Goal: Information Seeking & Learning: Learn about a topic

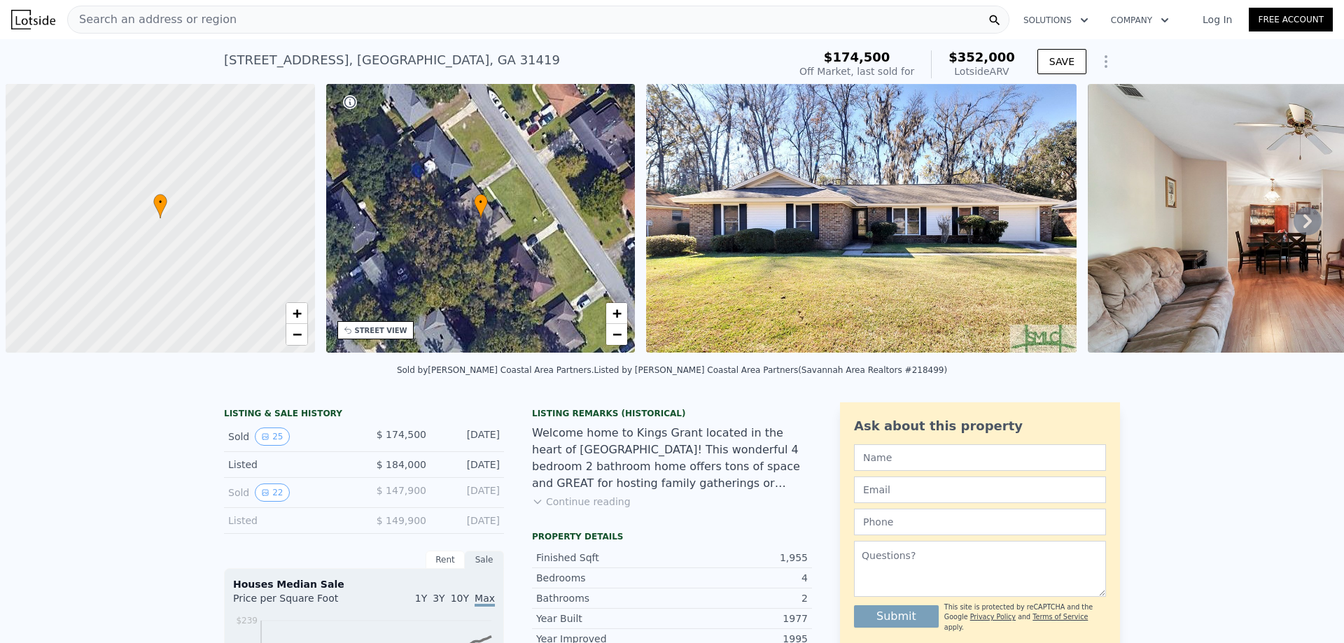
scroll to position [0, 6]
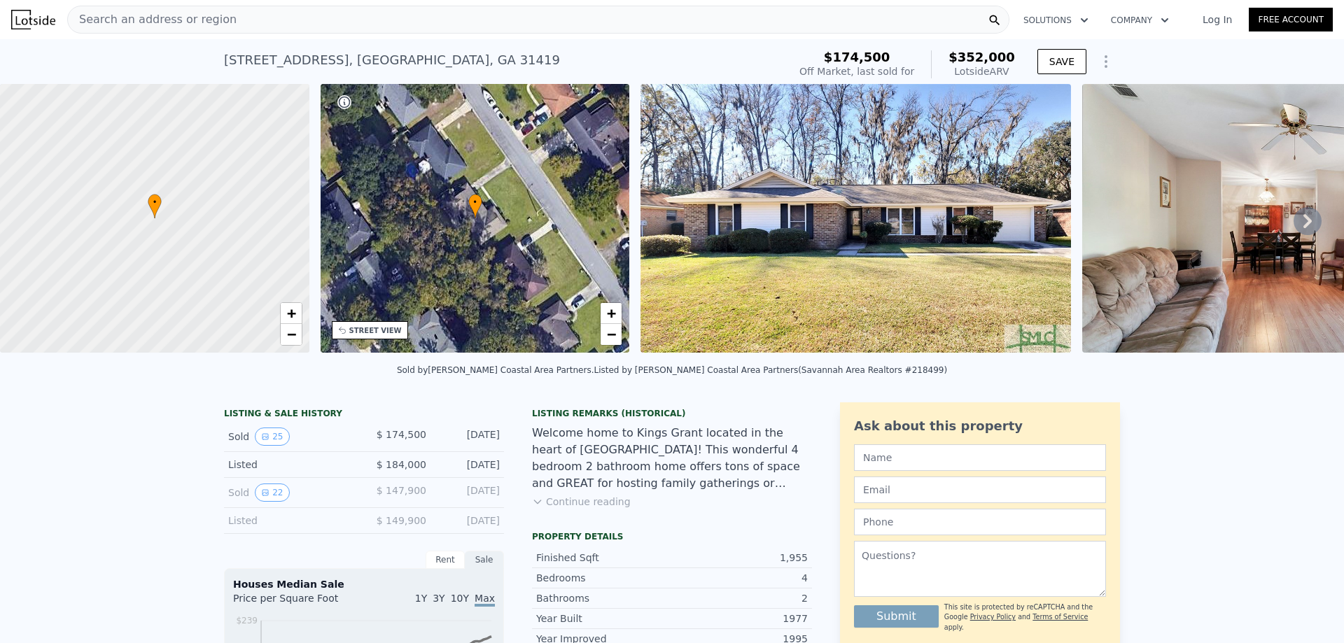
click at [198, 22] on span "Search an address or region" at bounding box center [152, 19] width 169 height 17
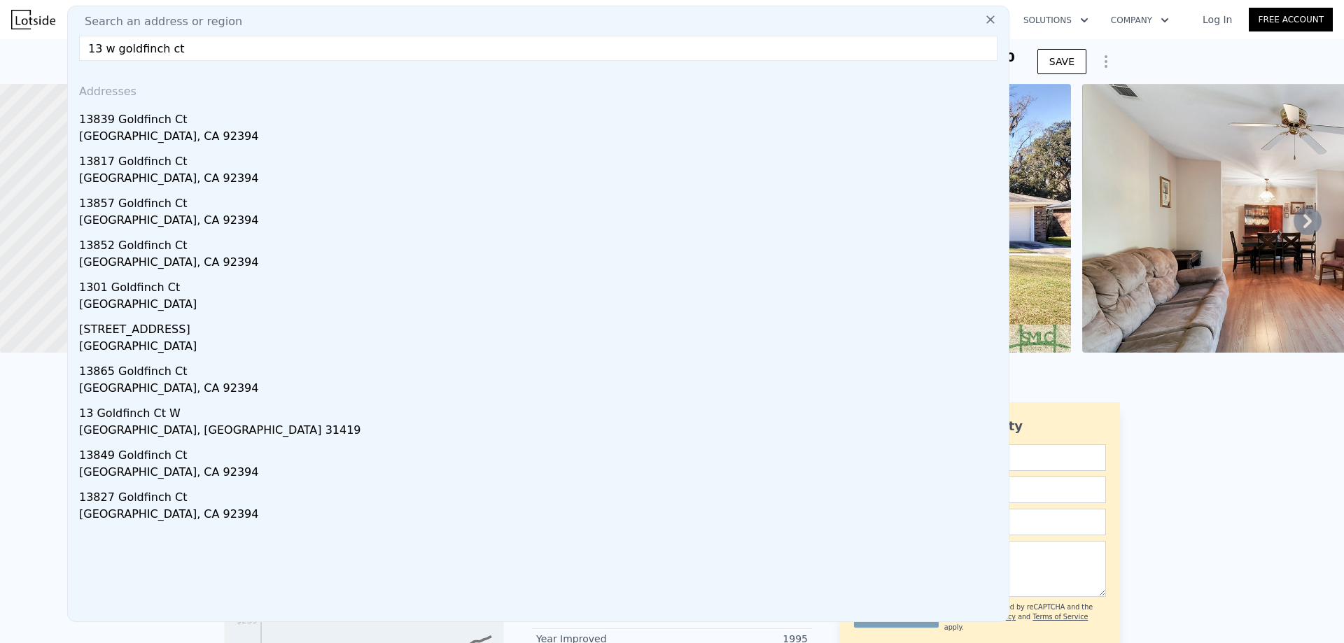
click at [104, 52] on input "13 w goldfinch ct" at bounding box center [538, 48] width 918 height 25
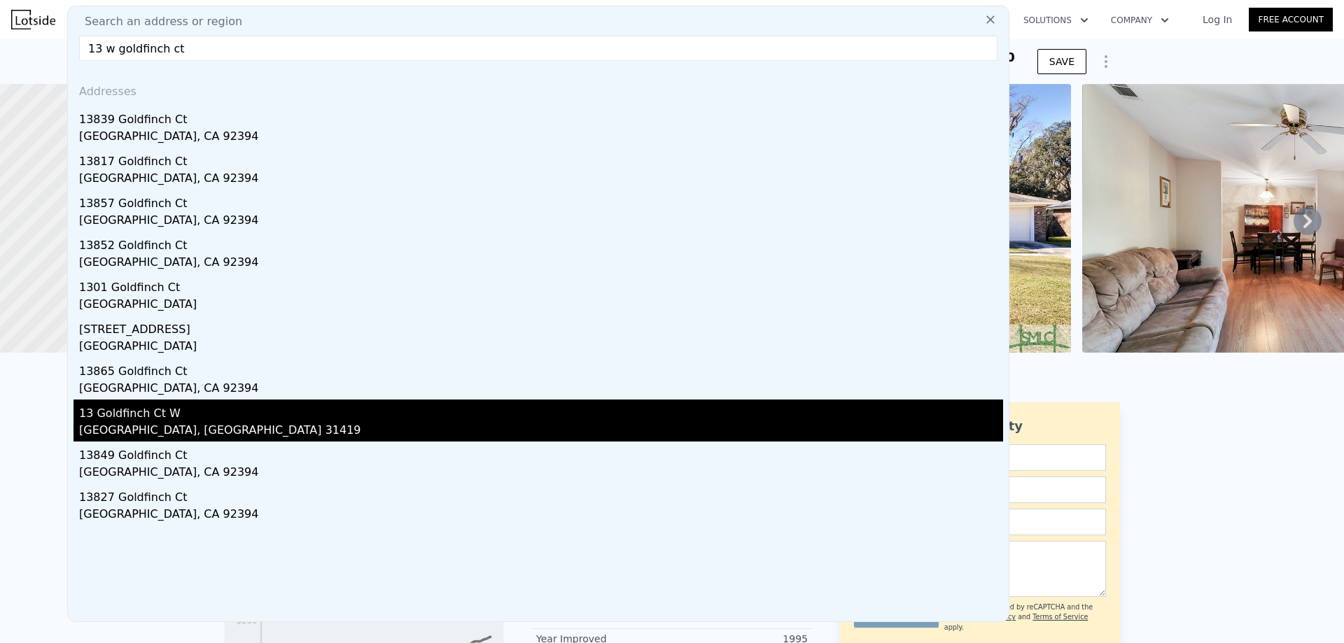
type input "13 w goldfinch ct"
click at [183, 428] on div "[GEOGRAPHIC_DATA], [GEOGRAPHIC_DATA] 31419" at bounding box center [541, 432] width 924 height 20
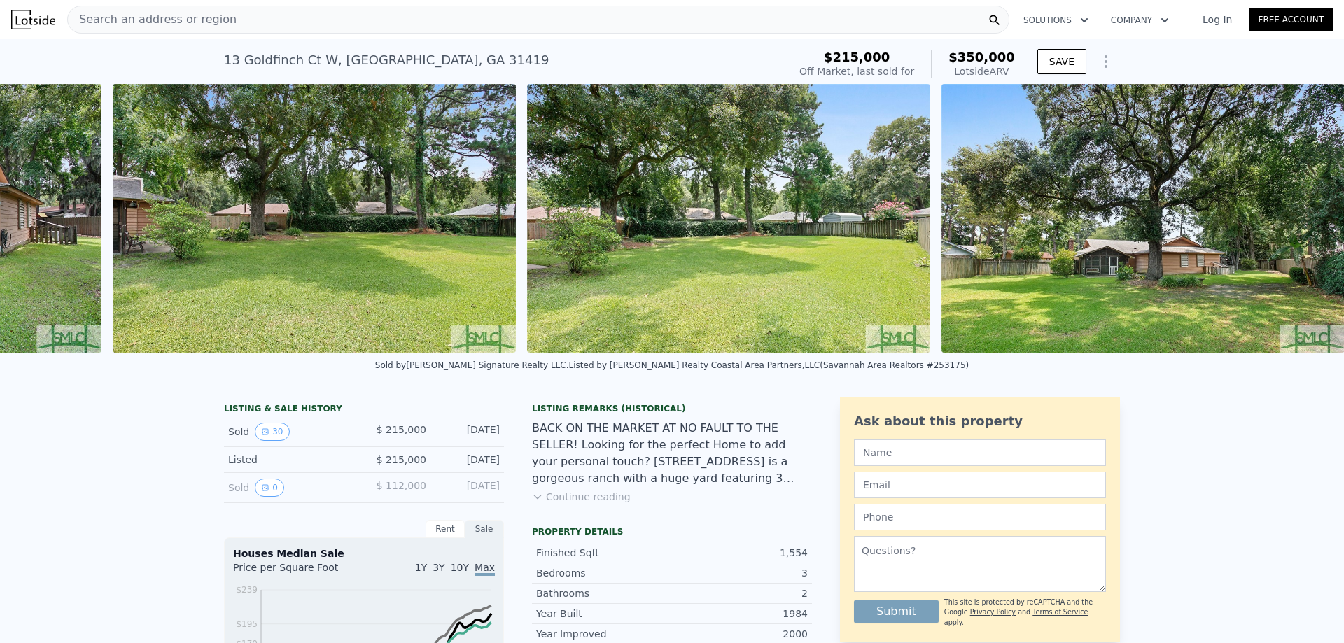
scroll to position [0, 11419]
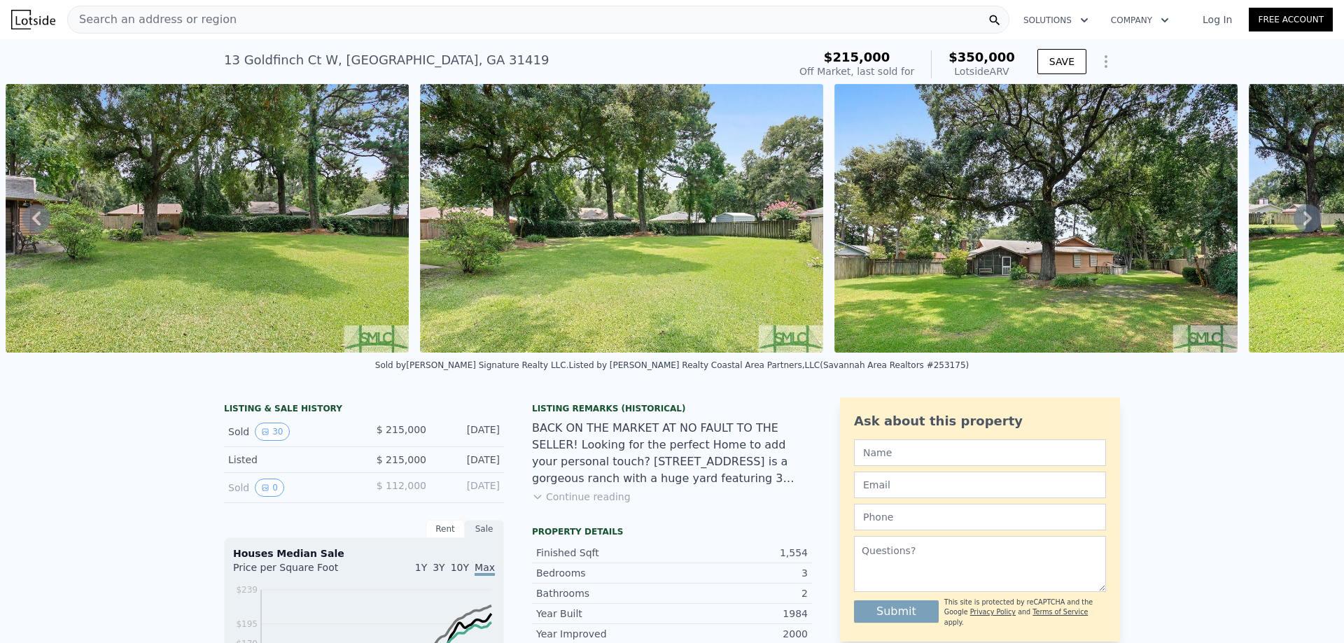
click at [141, 26] on span "Search an address or region" at bounding box center [152, 19] width 169 height 17
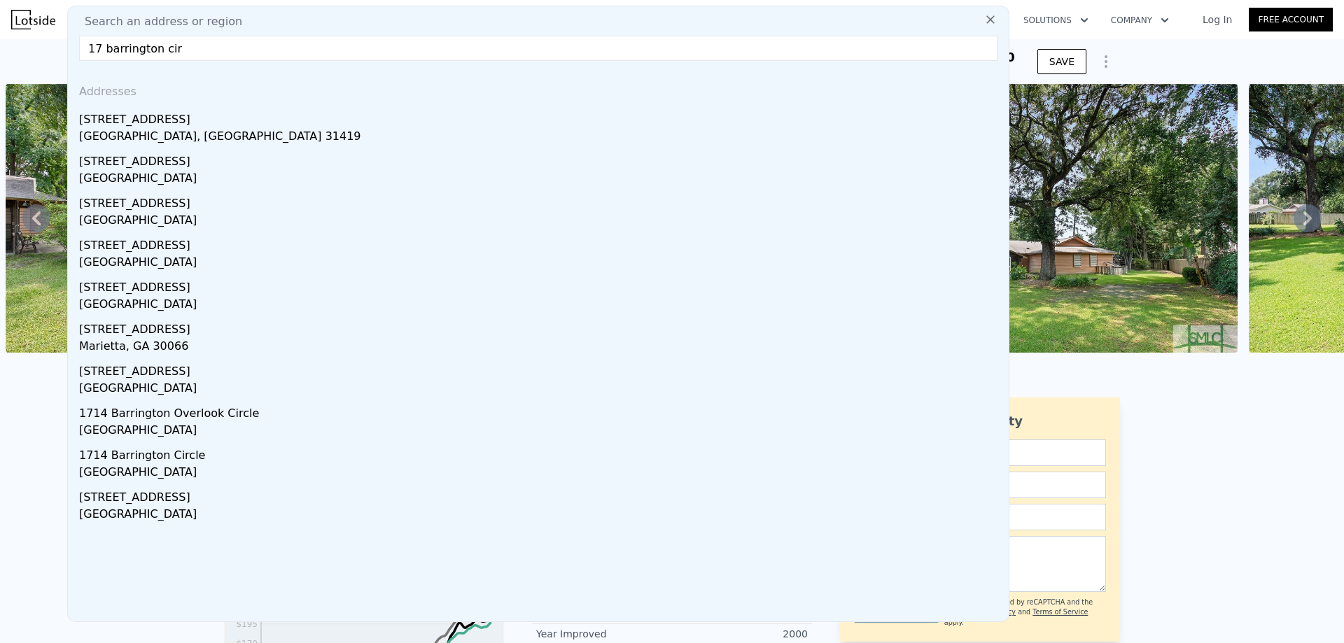
type input "17 barrington cir"
click at [196, 123] on div "[STREET_ADDRESS]" at bounding box center [541, 117] width 924 height 22
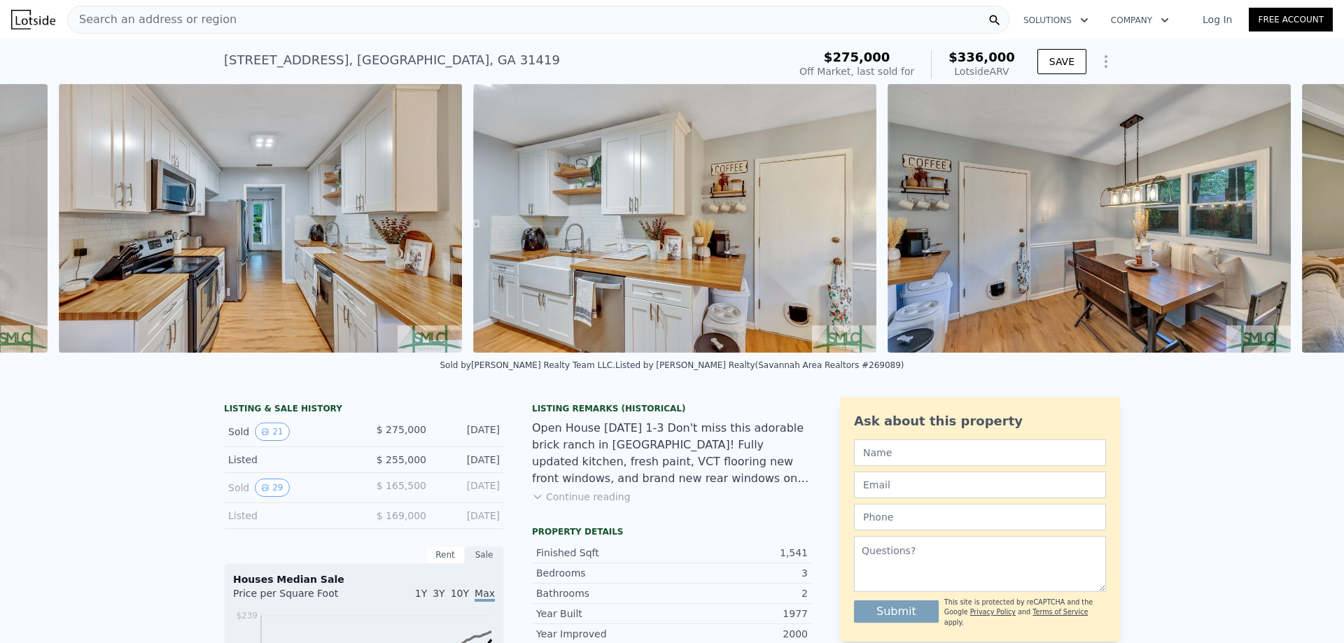
scroll to position [0, 3127]
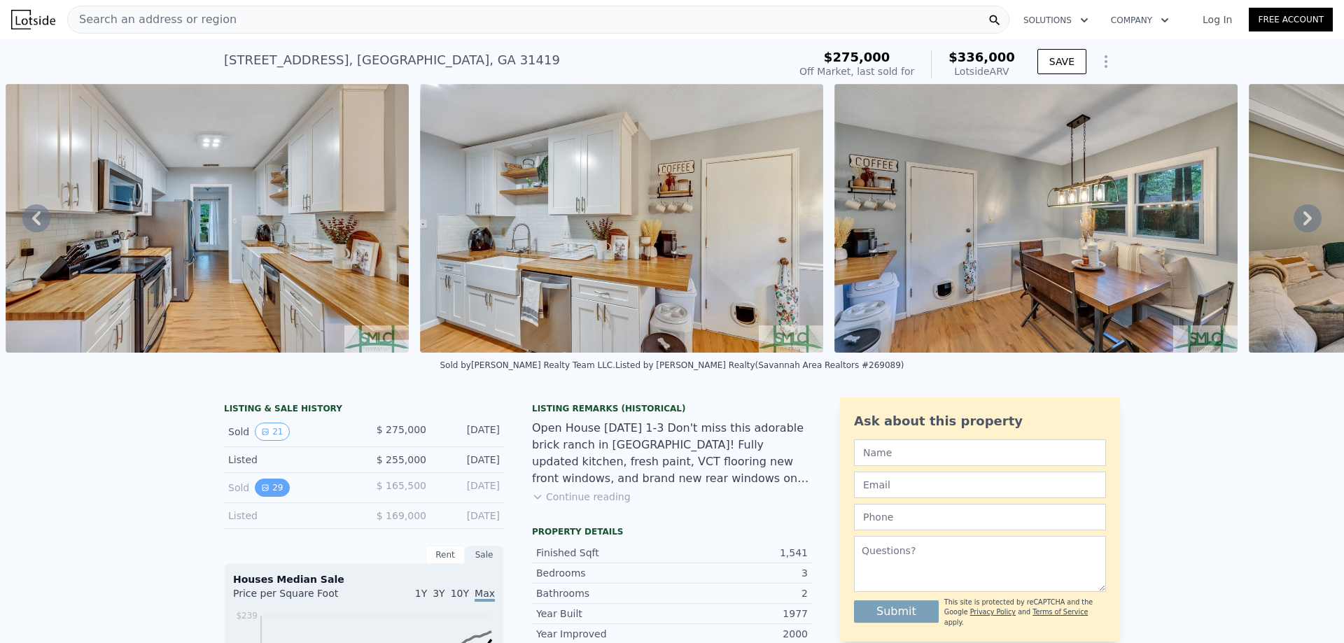
click at [258, 497] on button "29" at bounding box center [272, 488] width 34 height 18
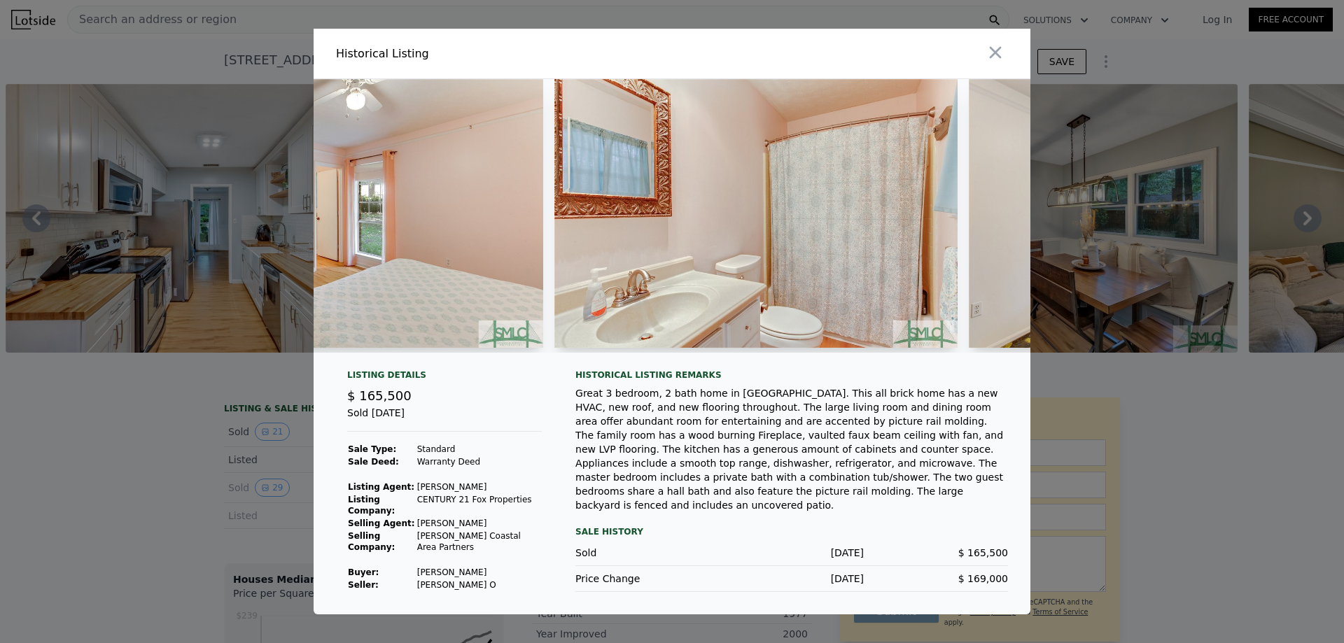
scroll to position [0, 7843]
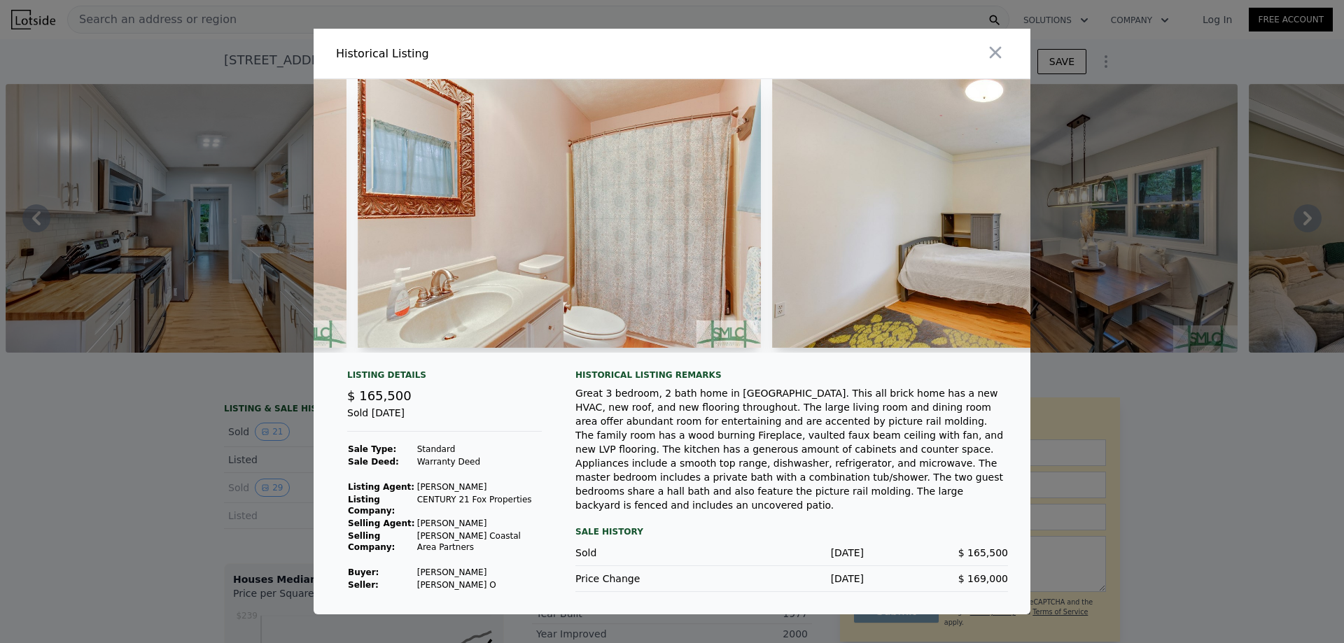
click at [1247, 512] on div at bounding box center [672, 321] width 1344 height 643
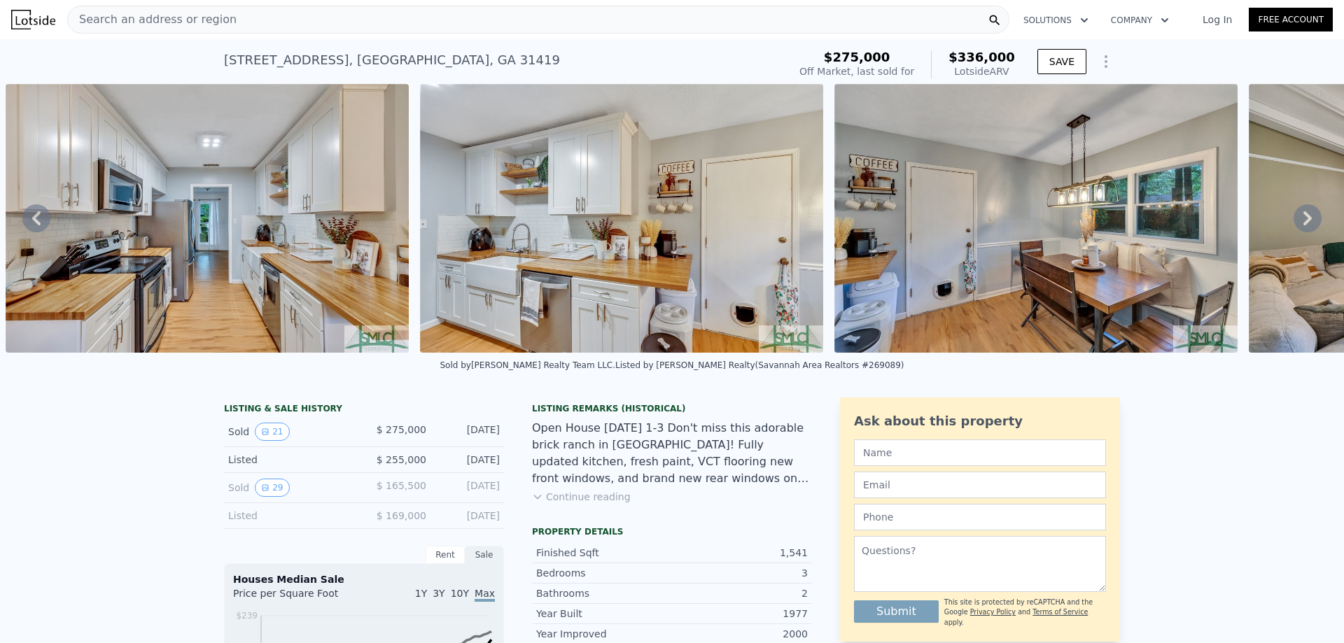
click at [171, 20] on span "Search an address or region" at bounding box center [152, 19] width 169 height 17
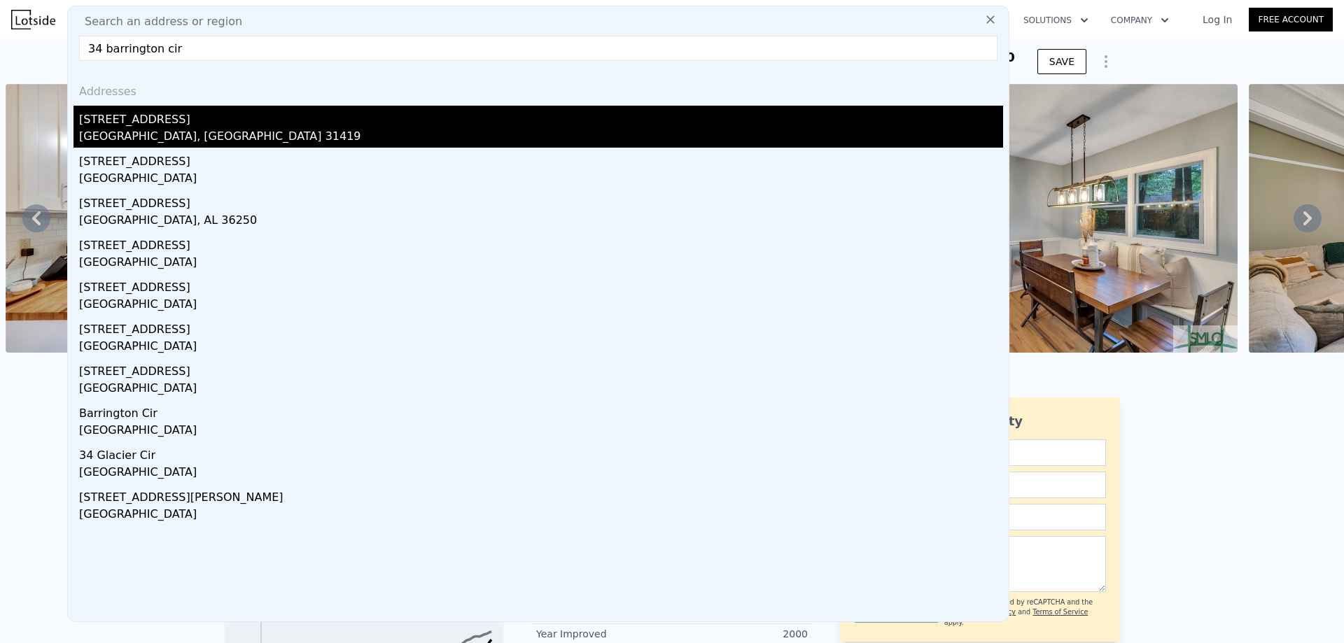
type input "34 barrington cir"
click at [200, 115] on div "[STREET_ADDRESS]" at bounding box center [541, 117] width 924 height 22
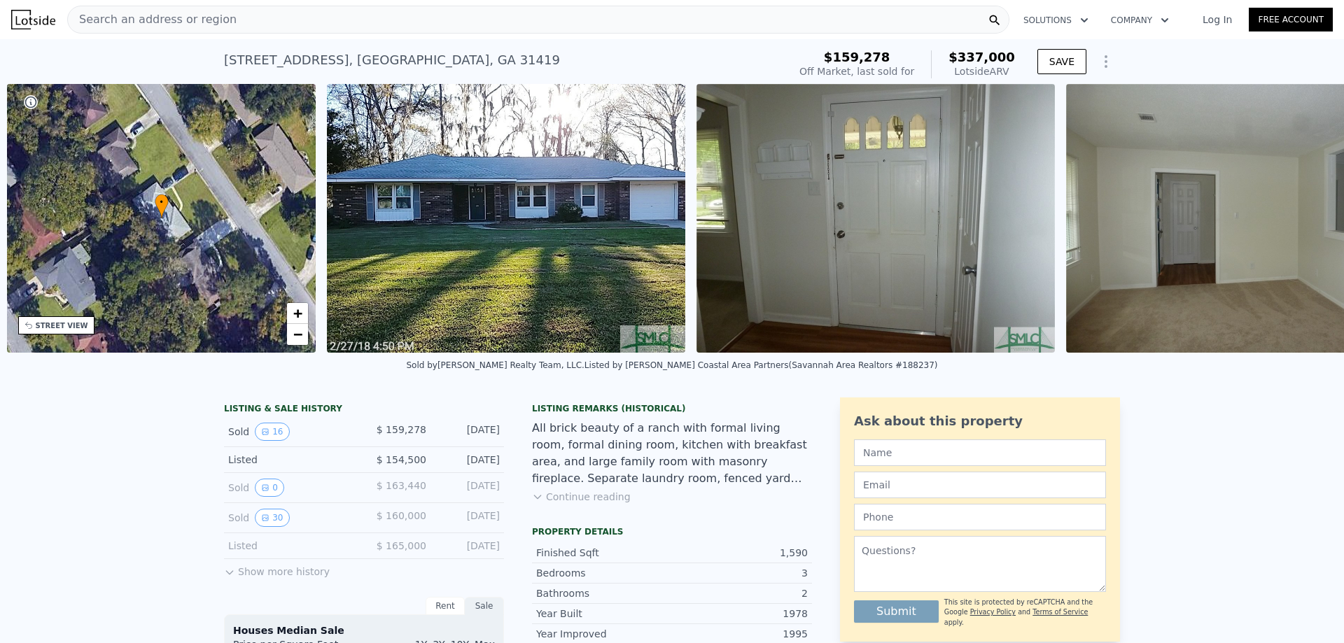
scroll to position [0, 326]
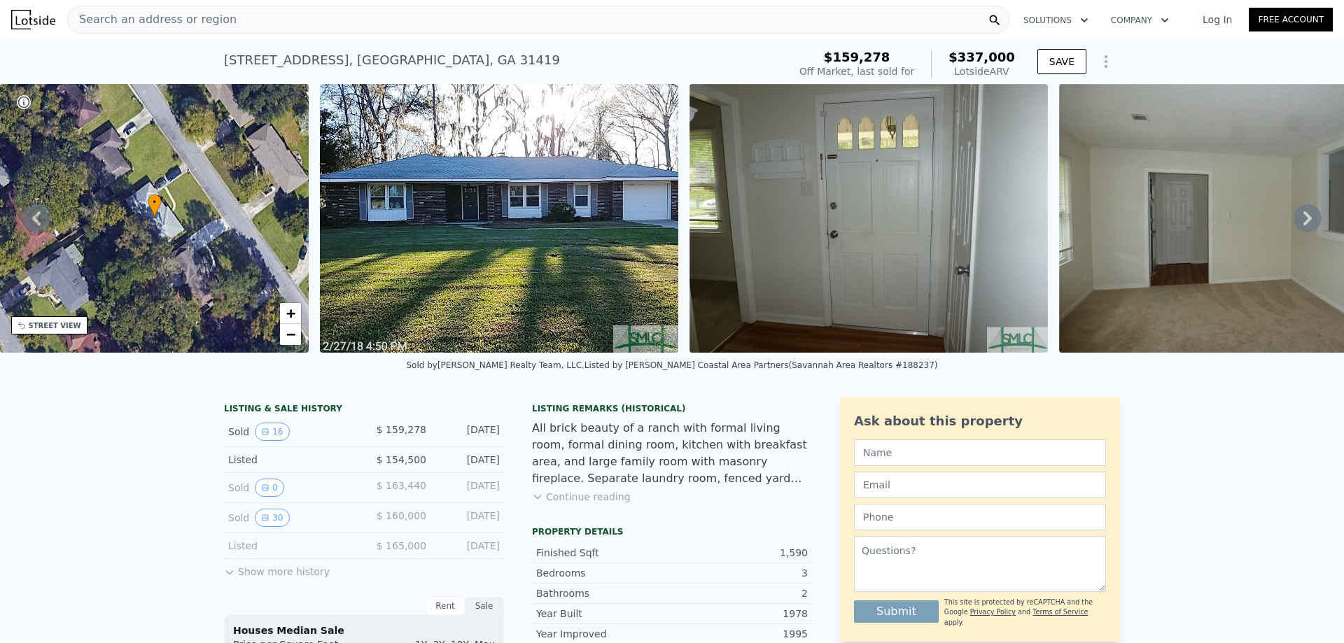
click at [186, 11] on span "Search an address or region" at bounding box center [152, 19] width 169 height 17
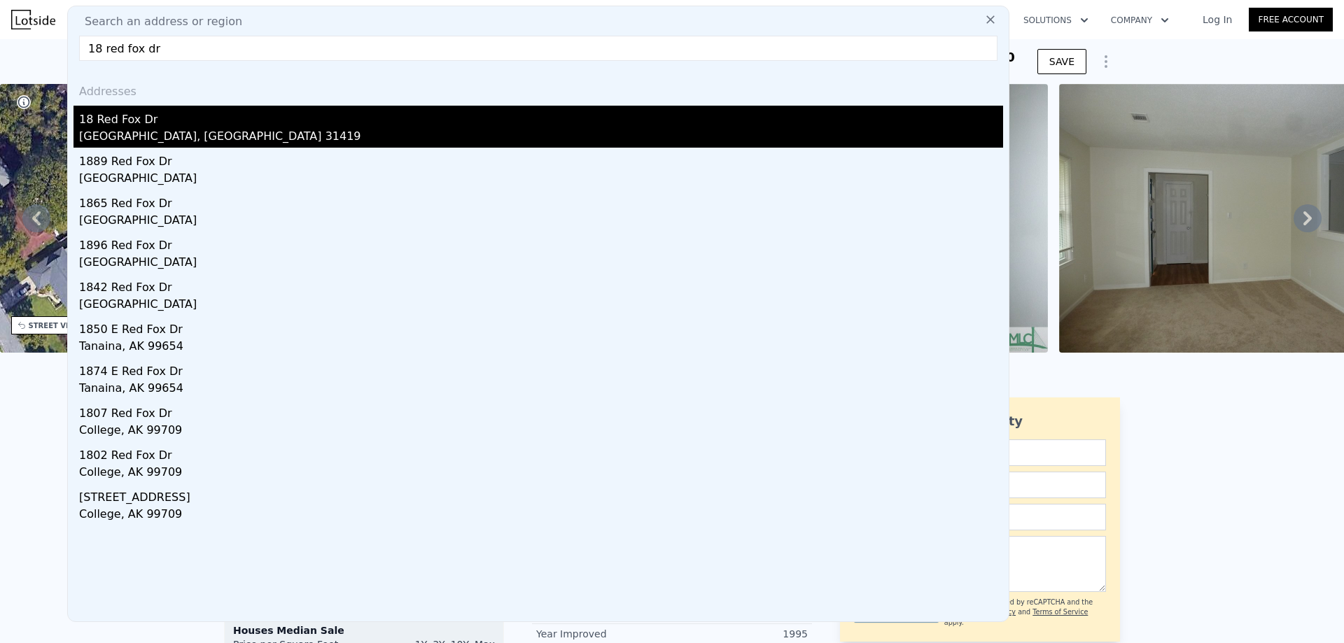
type input "18 red fox dr"
click at [167, 131] on div "[GEOGRAPHIC_DATA], [GEOGRAPHIC_DATA] 31419" at bounding box center [541, 138] width 924 height 20
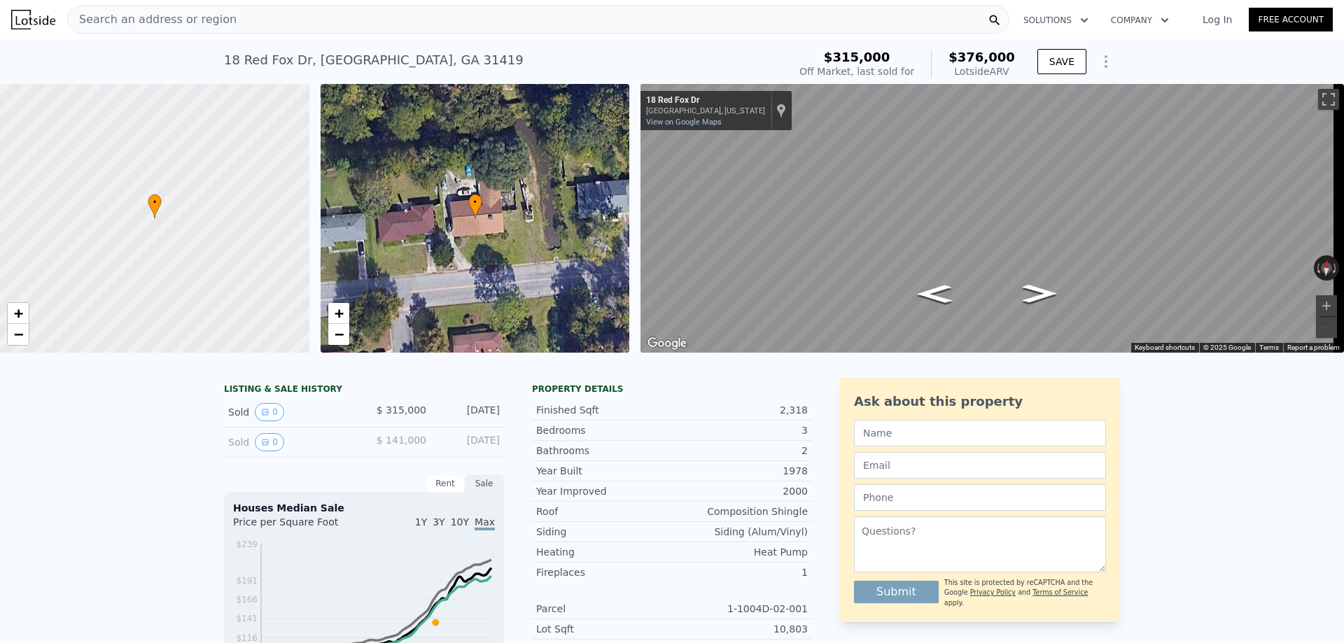
click at [178, 21] on span "Search an address or region" at bounding box center [152, 19] width 169 height 17
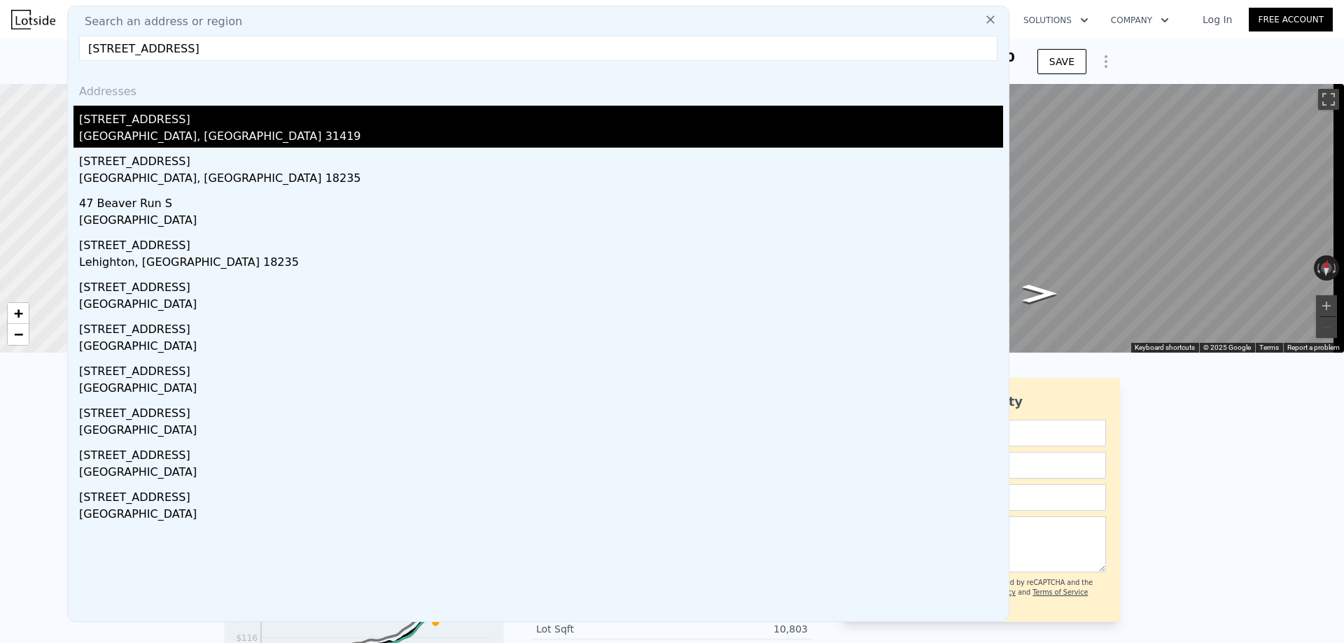
type input "[STREET_ADDRESS]"
click at [169, 134] on div "[GEOGRAPHIC_DATA], [GEOGRAPHIC_DATA] 31419" at bounding box center [541, 138] width 924 height 20
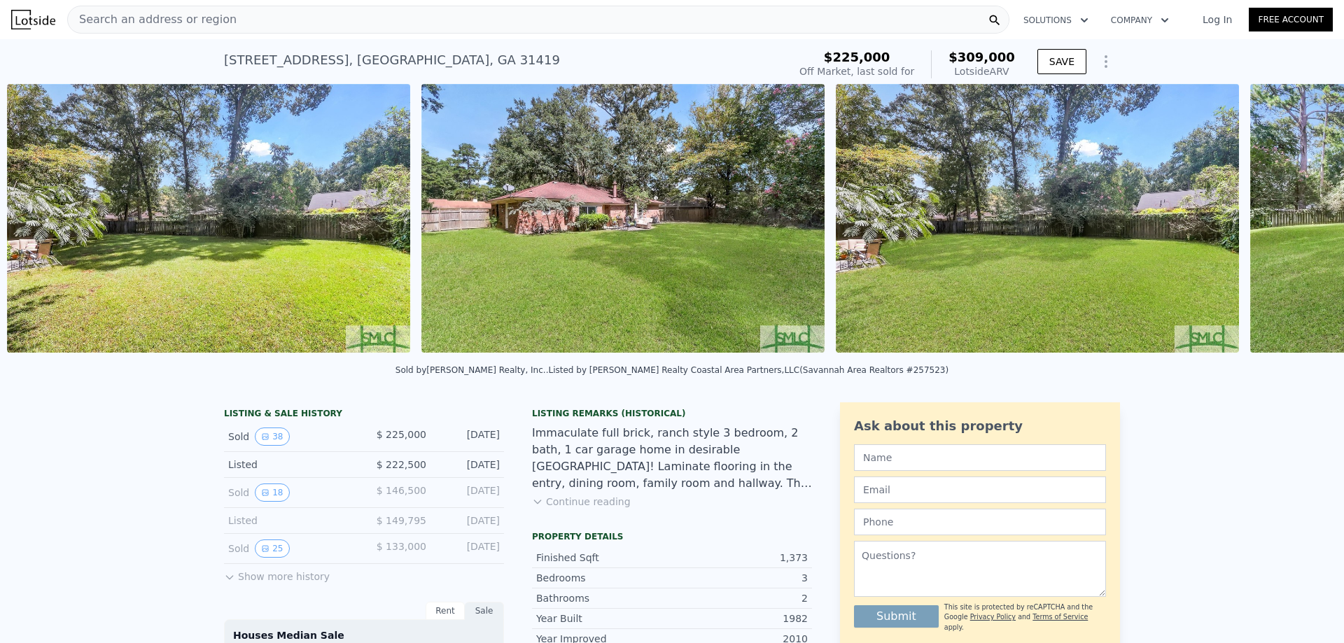
scroll to position [0, 14317]
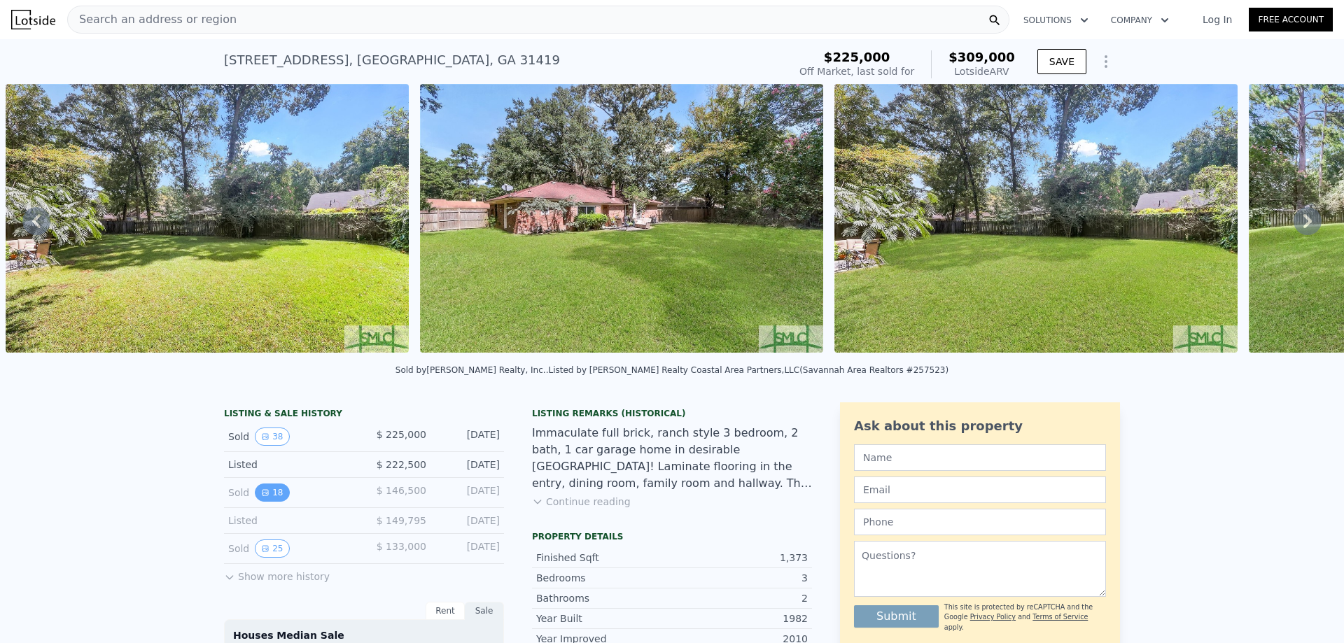
click at [262, 496] on icon "View historical data" at bounding box center [265, 493] width 6 height 6
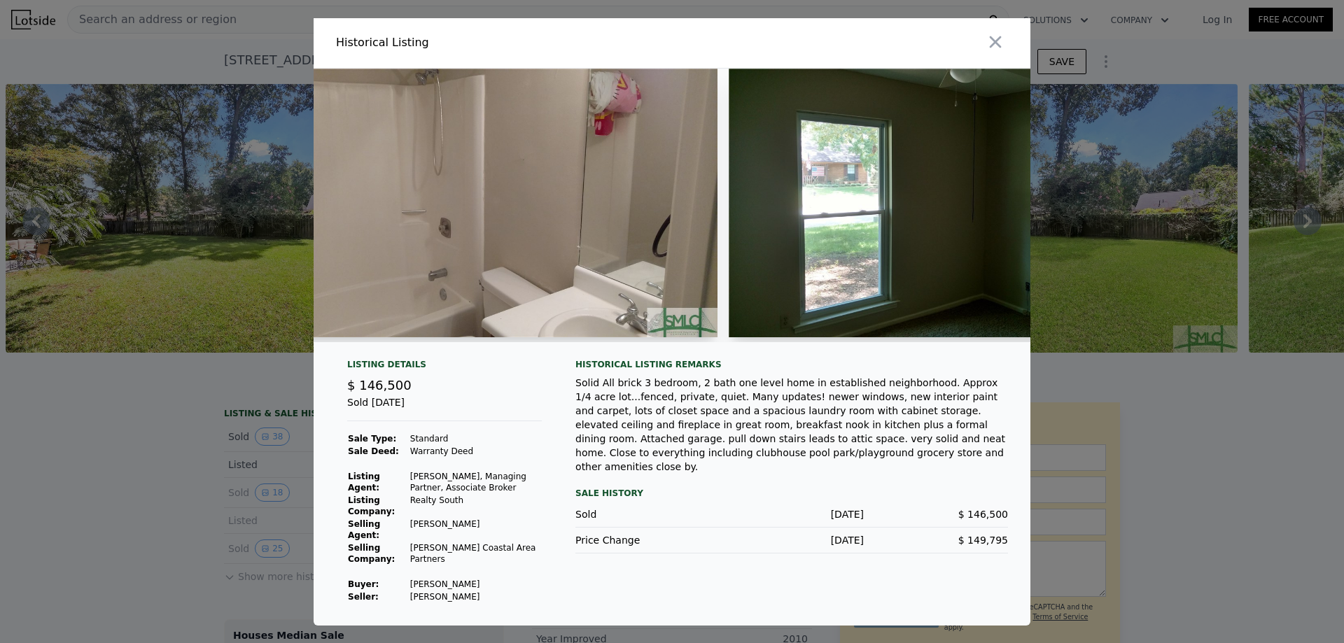
scroll to position [0, 5210]
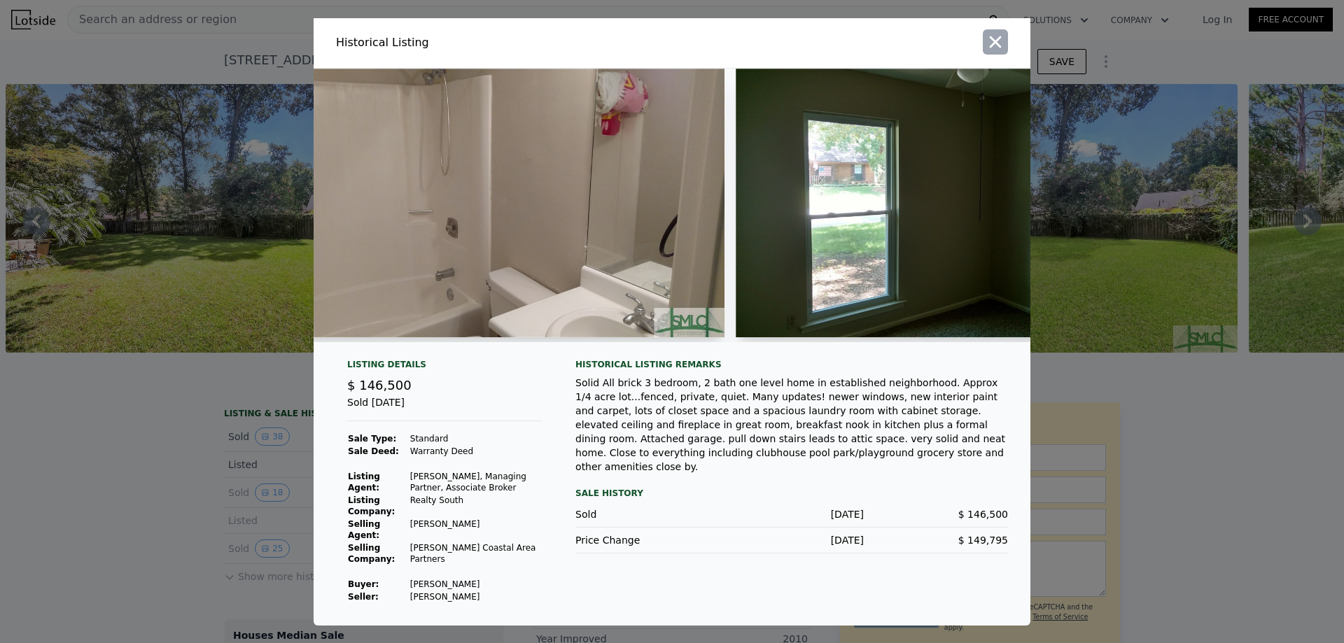
click at [995, 42] on icon "button" at bounding box center [996, 42] width 12 height 12
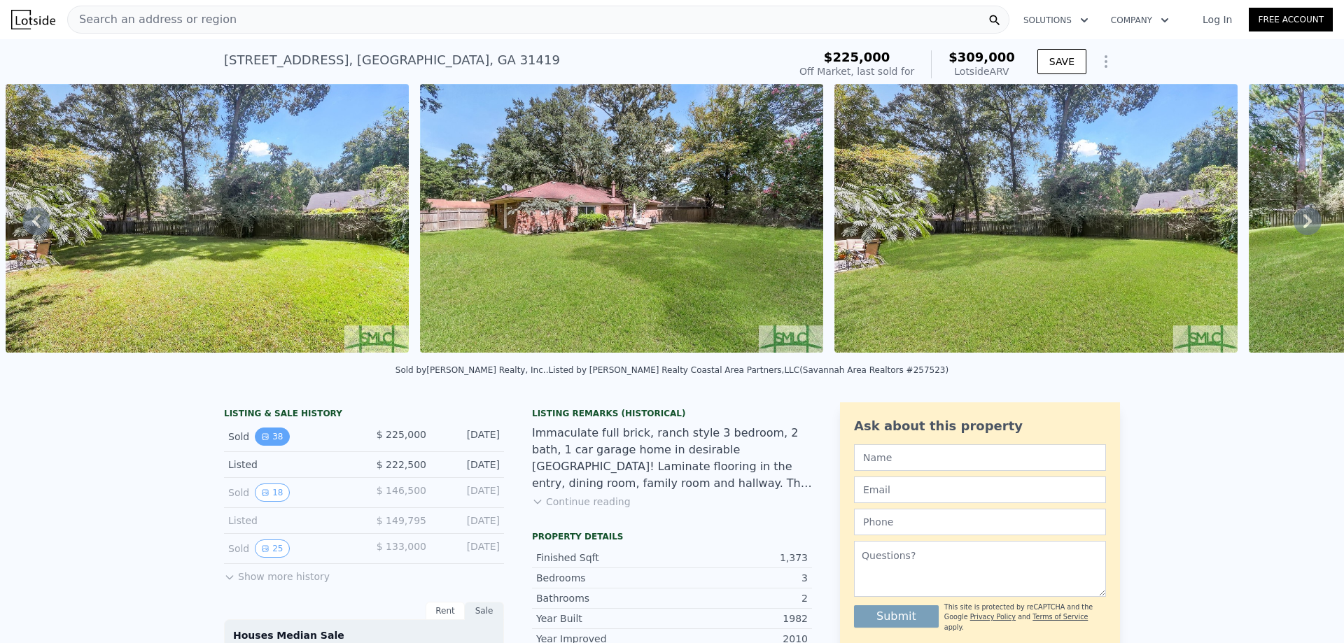
click at [264, 446] on button "38" at bounding box center [272, 437] width 34 height 18
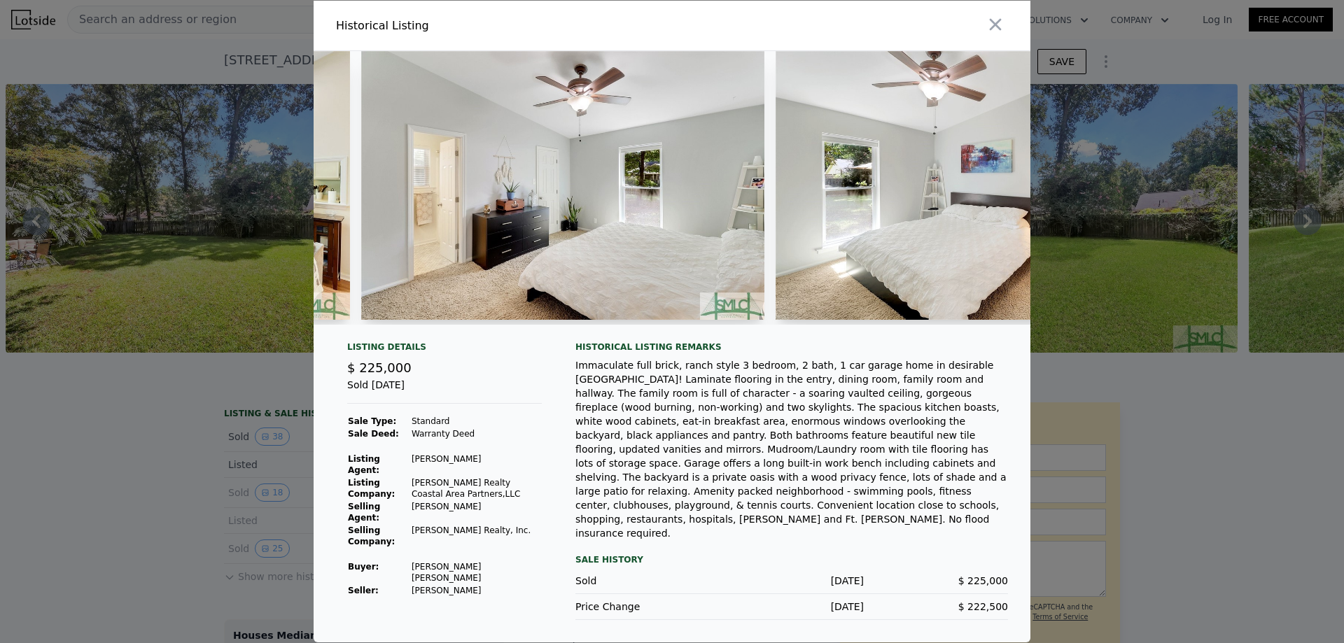
scroll to position [0, 7852]
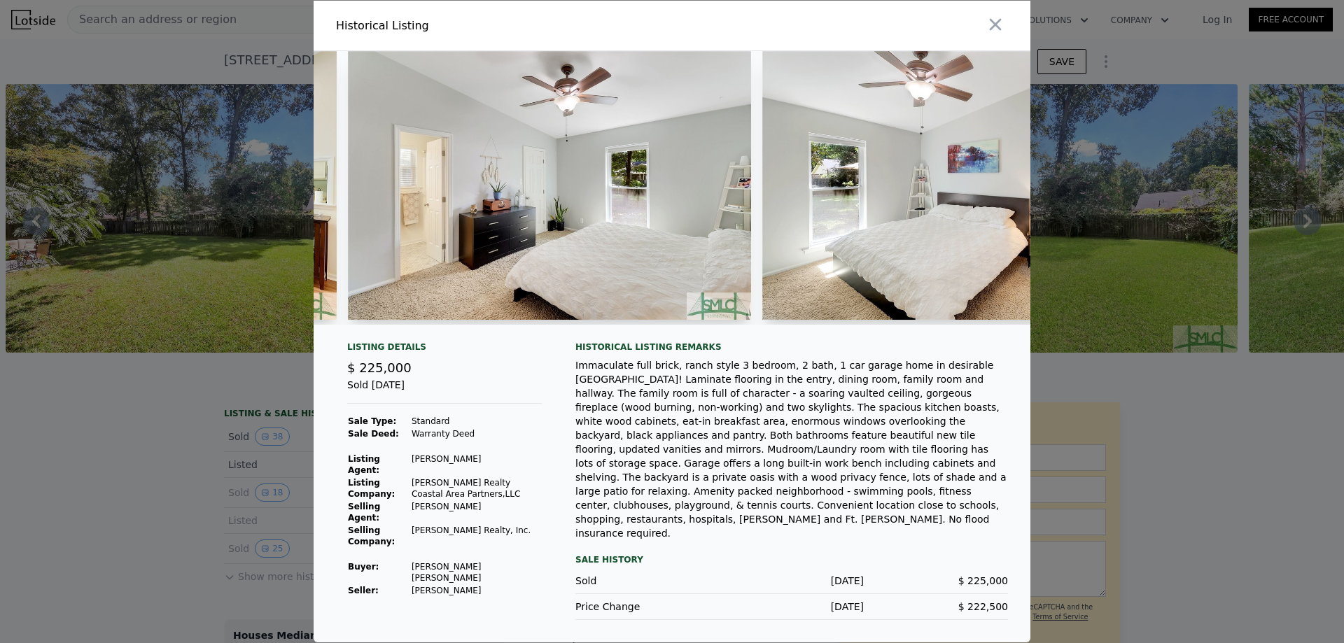
click at [1220, 487] on div at bounding box center [672, 321] width 1344 height 643
